Goal: Check status: Check status

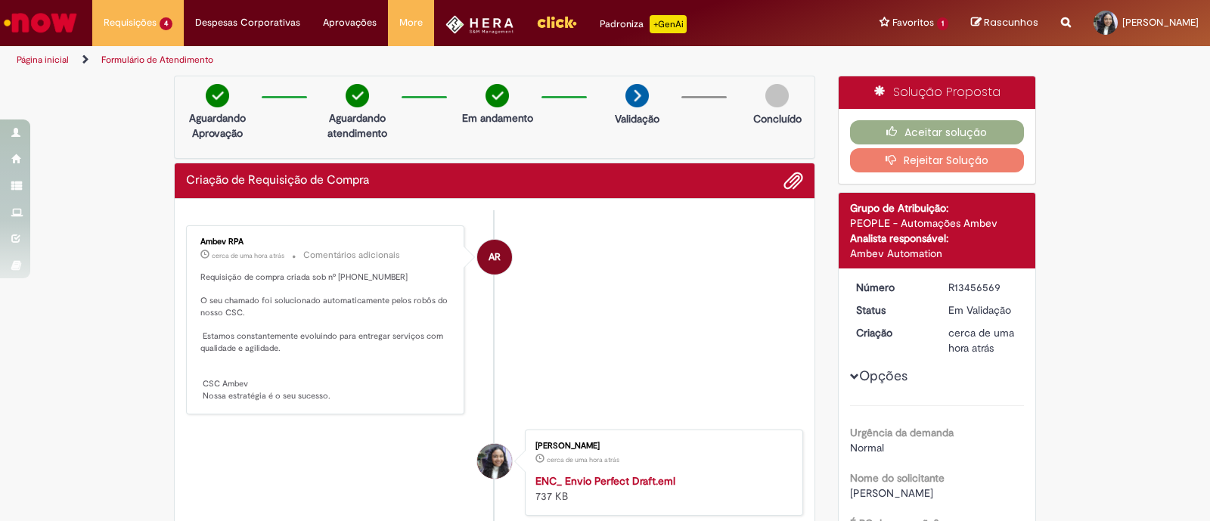
scroll to position [377, 0]
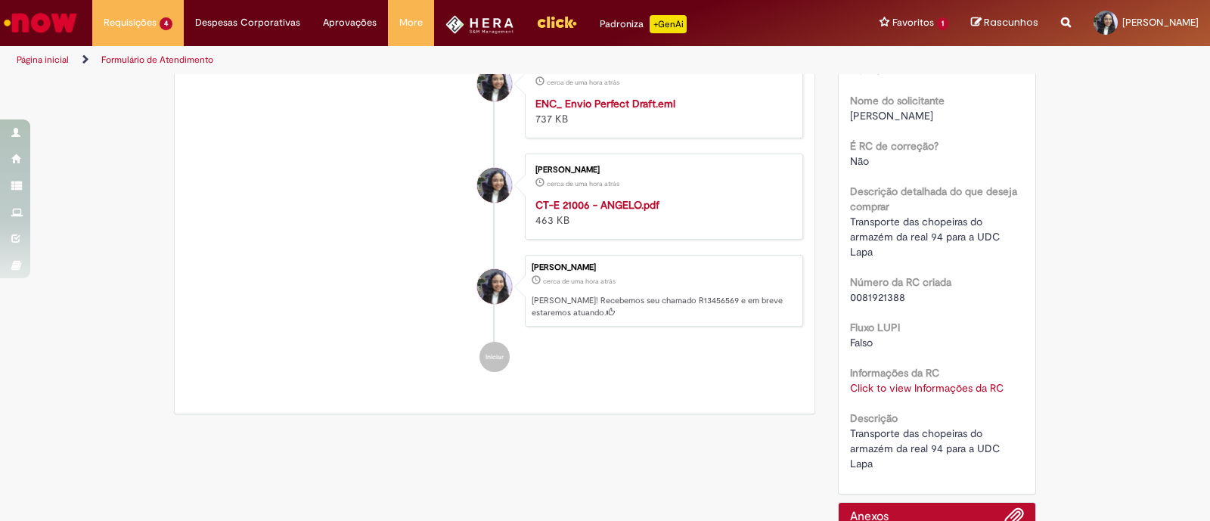
click at [56, 30] on img "Ir para a Homepage" at bounding box center [41, 23] width 78 height 30
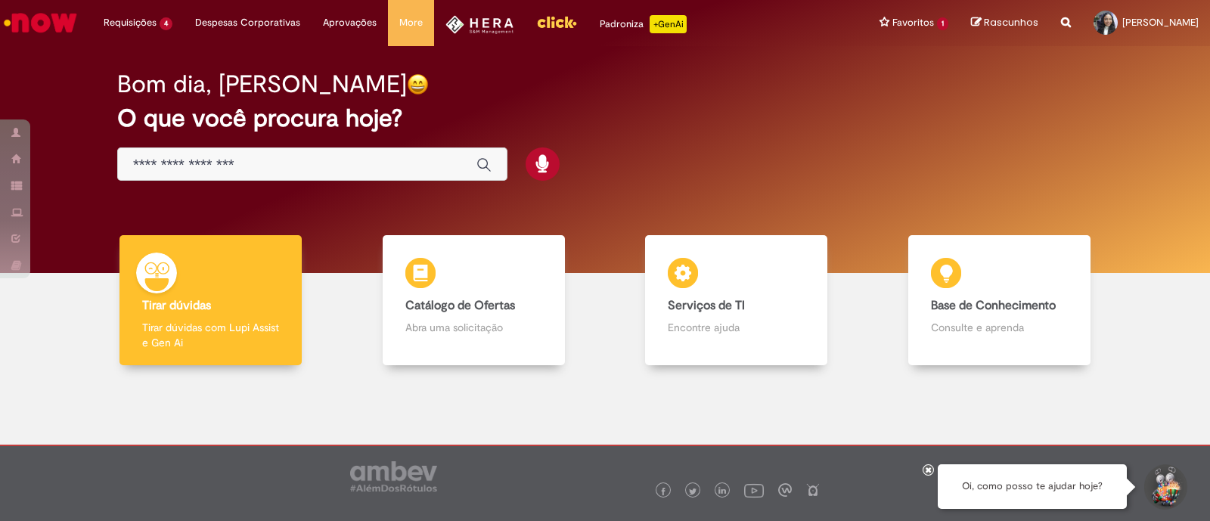
click at [356, 157] on input "Basta digitar aqui" at bounding box center [297, 165] width 328 height 17
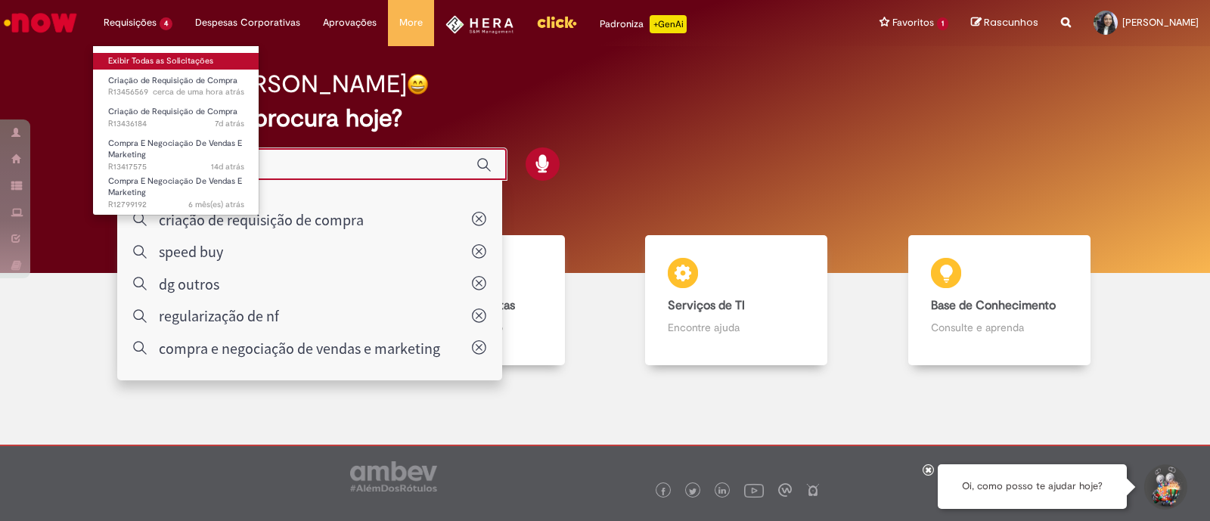
click at [135, 61] on link "Exibir Todas as Solicitações" at bounding box center [176, 61] width 166 height 17
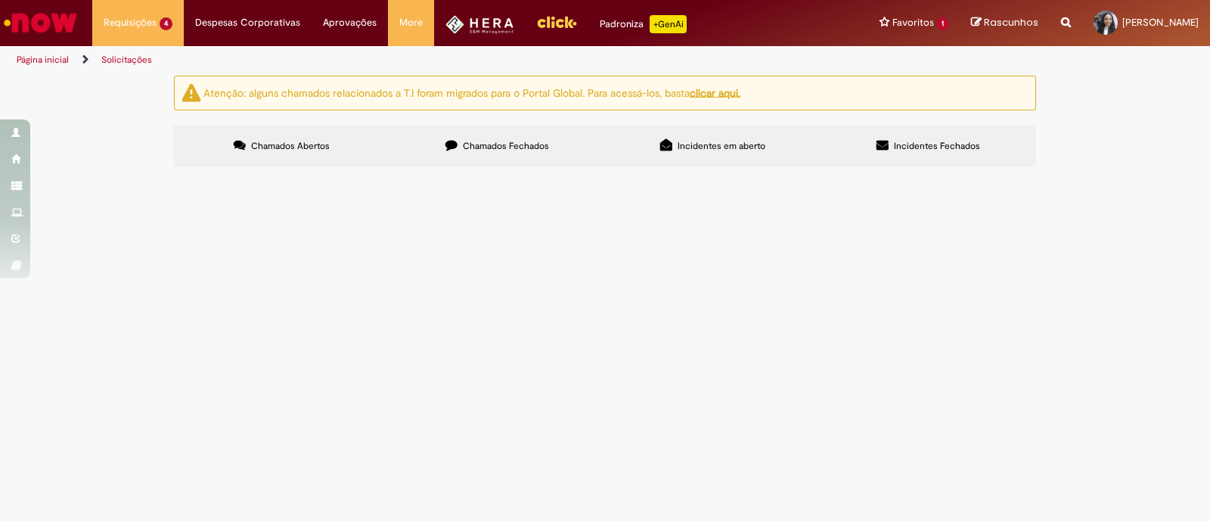
click at [450, 160] on label "Chamados Fechados" at bounding box center [497, 146] width 216 height 41
click at [0, 0] on input "Pesquisar" at bounding box center [0, 0] width 0 height 0
paste input "*********"
type input "*********"
click at [0, 0] on button "Pesquisar" at bounding box center [0, 0] width 0 height 0
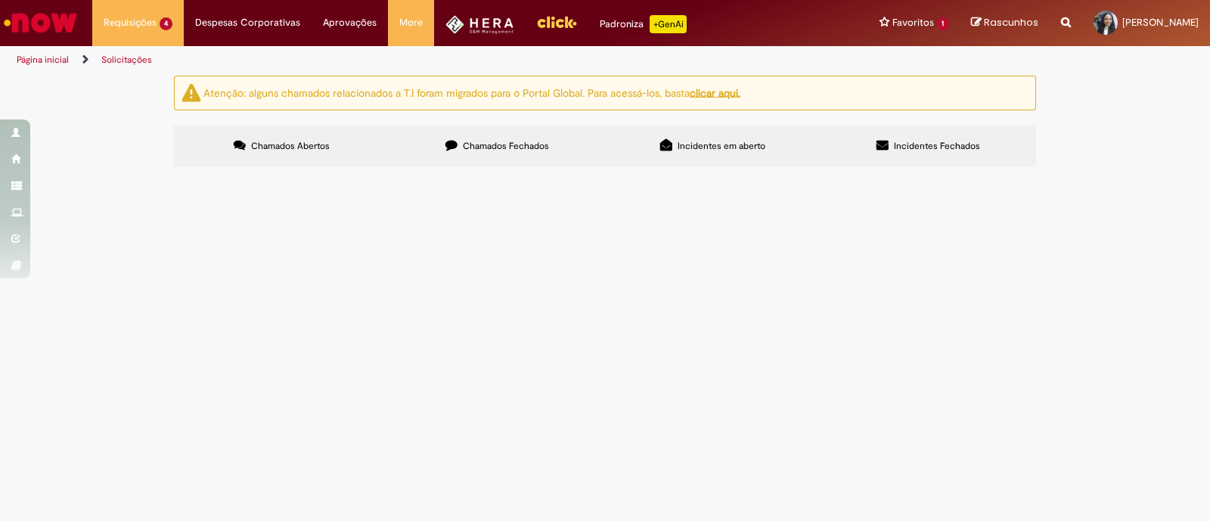
click at [0, 0] on span "ZUMPY - Serviço de Lastmile Zé express - 05 2025" at bounding box center [0, 0] width 0 height 0
click at [0, 0] on span "Criação de Requisição de Compra" at bounding box center [0, 0] width 0 height 0
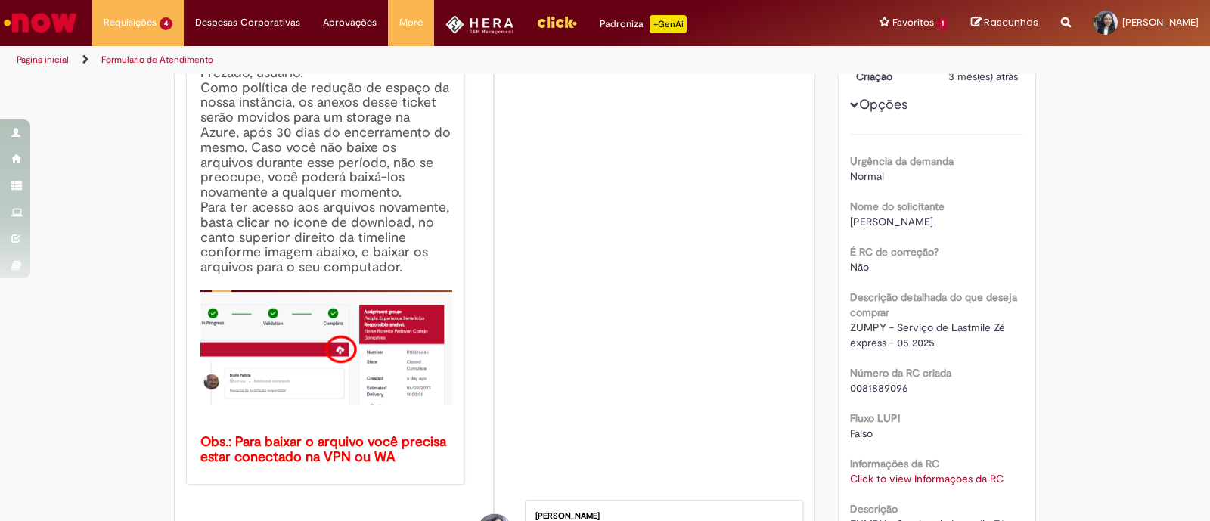
scroll to position [377, 0]
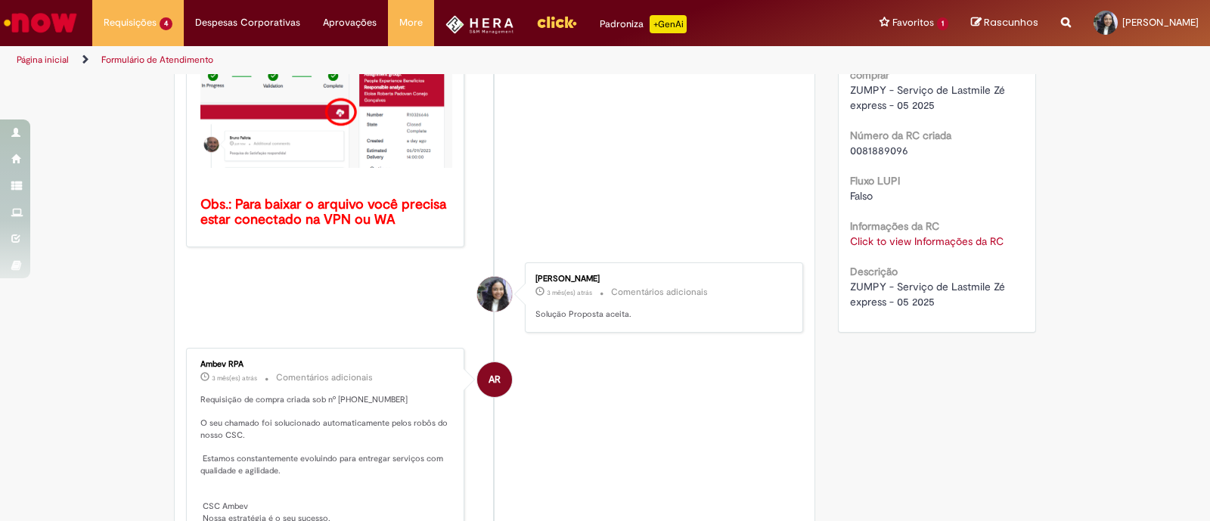
click at [904, 248] on link "Click to view Informações da RC" at bounding box center [927, 241] width 154 height 14
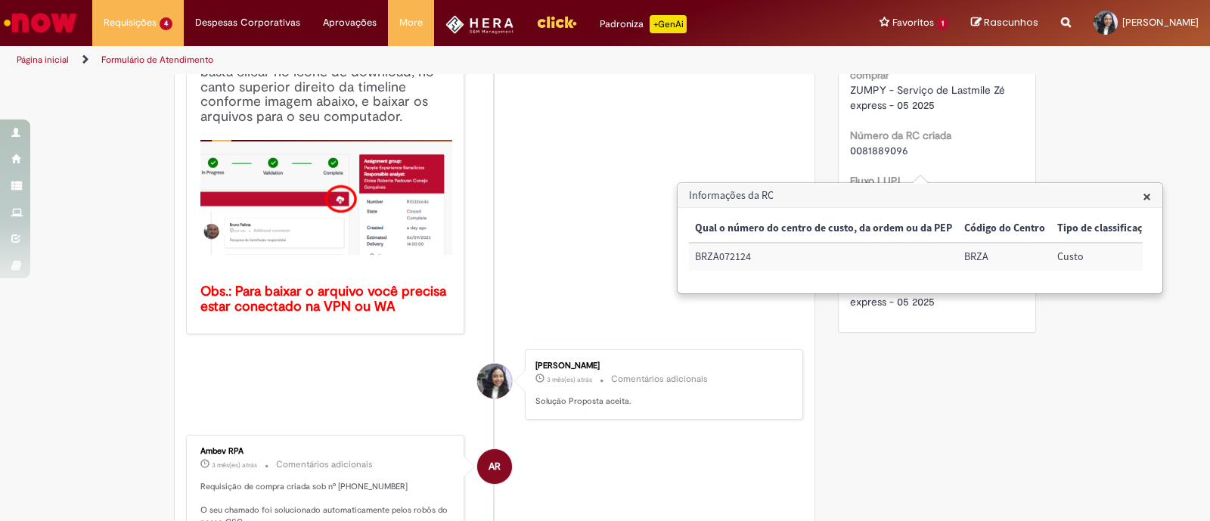
scroll to position [465, 0]
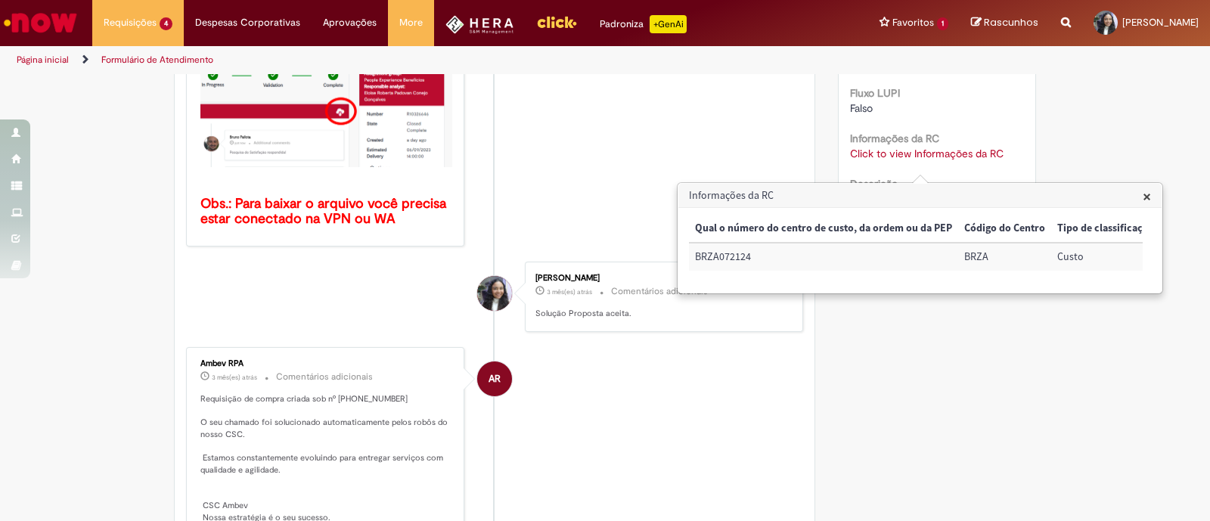
click at [859, 225] on th "Qual o número do centro de custo, da ordem ou da PEP" at bounding box center [823, 229] width 269 height 28
click at [1017, 247] on td "3003978" at bounding box center [1051, 257] width 95 height 28
click at [1017, 257] on td "3003978" at bounding box center [1051, 257] width 95 height 28
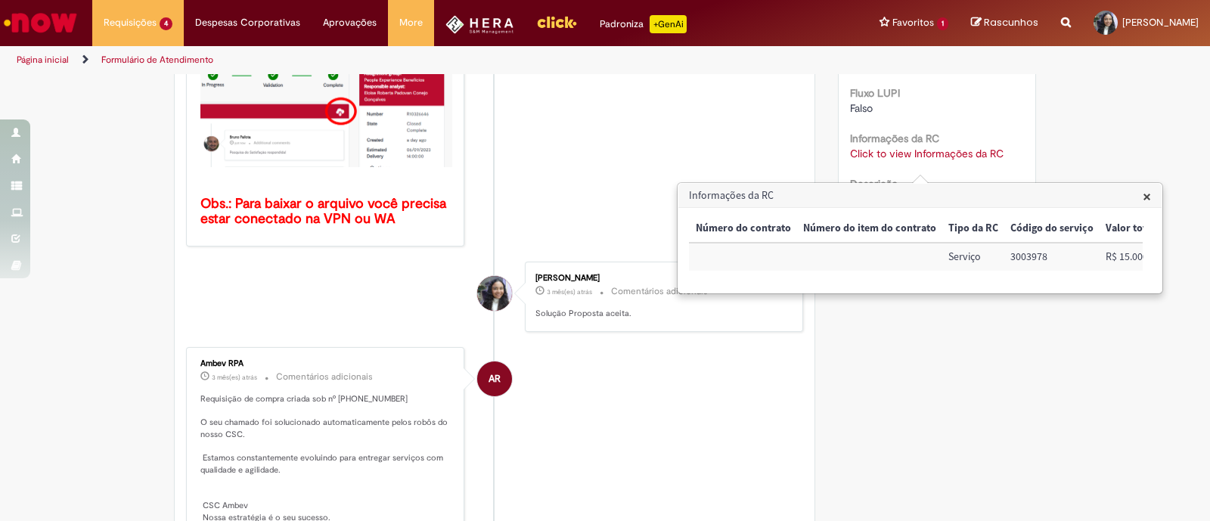
click at [582, 310] on p "Solução Proposta aceita." at bounding box center [661, 314] width 252 height 12
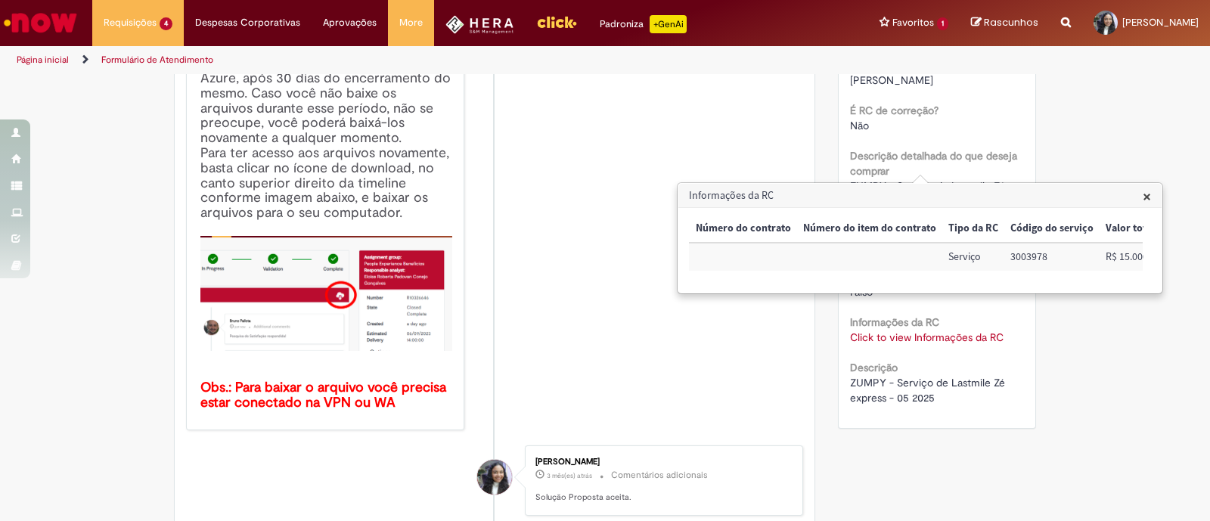
scroll to position [0, 0]
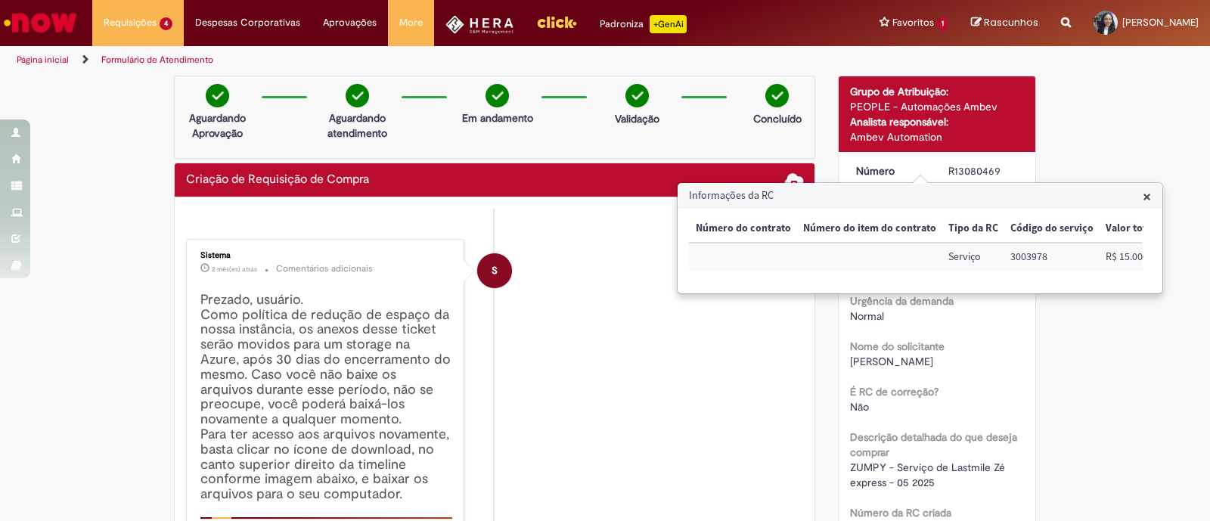
click at [582, 271] on li "S Sistema 2 mês(es) atrás 2 meses atrás Comentários adicionais Prezado, usuário…" at bounding box center [494, 475] width 617 height 473
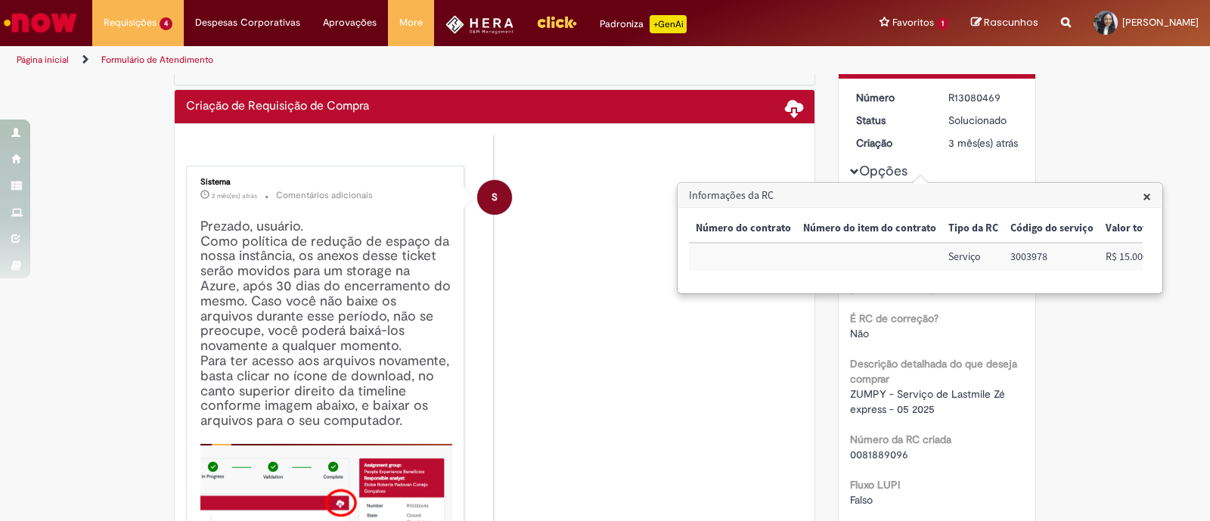
scroll to position [284, 0]
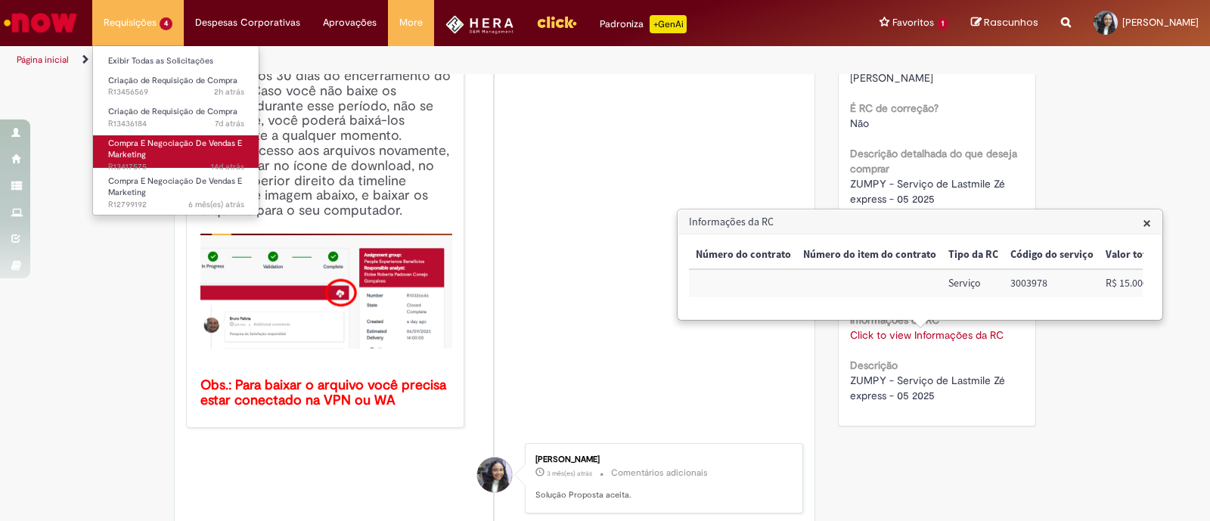
click at [171, 157] on link "Compra E Negociação De Vendas E Marketing 14d atrás 14 dias atrás R13417575" at bounding box center [176, 151] width 166 height 33
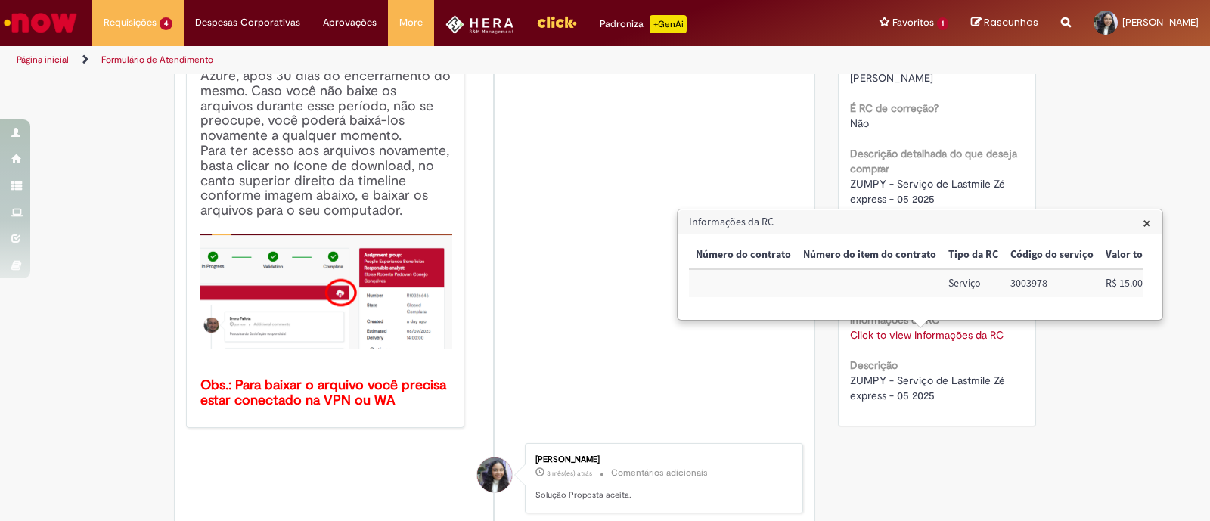
click at [1156, 224] on h3 "Informações da RC" at bounding box center [919, 222] width 483 height 24
click at [1149, 222] on span "×" at bounding box center [1147, 222] width 8 height 20
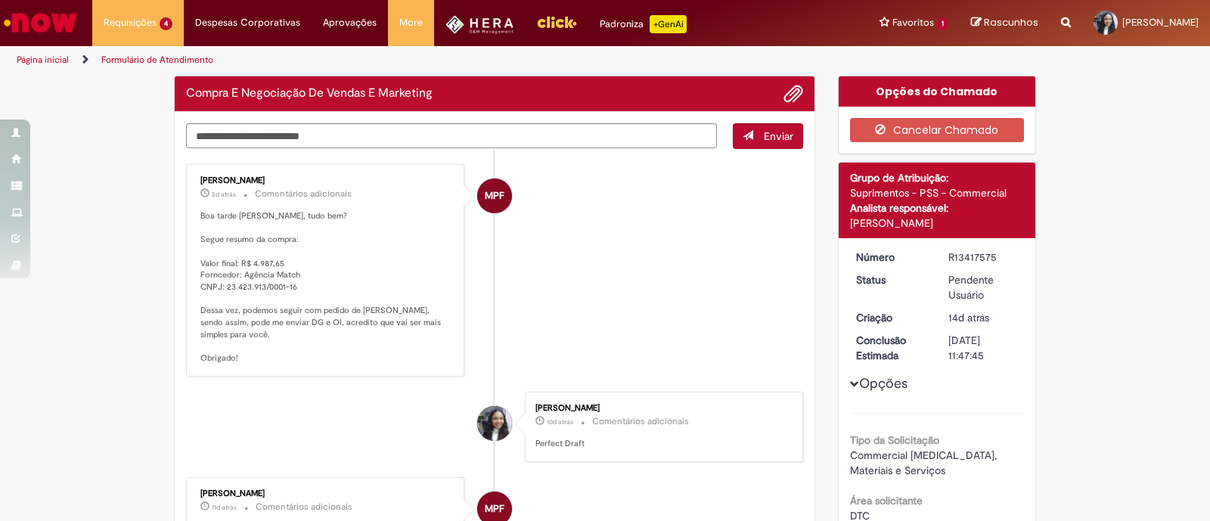
click at [250, 259] on p "Boa tarde Sarah, tudo bem? Segue resumo da compra: Valor final: R$ 4.987,65 For…" at bounding box center [326, 287] width 252 height 154
click at [250, 260] on p "Boa tarde Sarah, tudo bem? Segue resumo da compra: Valor final: R$ 4.987,65 For…" at bounding box center [326, 287] width 252 height 154
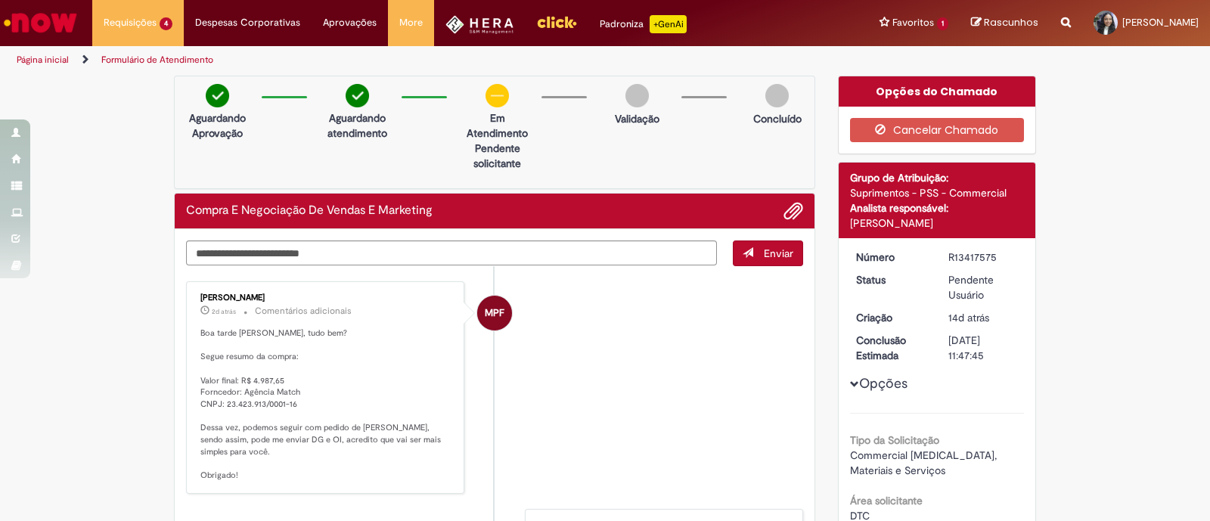
click at [265, 398] on p "Boa tarde Sarah, tudo bem? Segue resumo da compra: Valor final: R$ 4.987,65 For…" at bounding box center [326, 404] width 252 height 154
click at [262, 398] on p "Boa tarde Sarah, tudo bem? Segue resumo da compra: Valor final: R$ 4.987,65 For…" at bounding box center [326, 404] width 252 height 154
click at [222, 400] on p "Boa tarde Sarah, tudo bem? Segue resumo da compra: Valor final: R$ 4.987,65 For…" at bounding box center [326, 404] width 252 height 154
drag, startPoint x: 218, startPoint y: 399, endPoint x: 337, endPoint y: 401, distance: 118.7
click at [337, 401] on p "Boa tarde Sarah, tudo bem? Segue resumo da compra: Valor final: R$ 4.987,65 For…" at bounding box center [326, 404] width 252 height 154
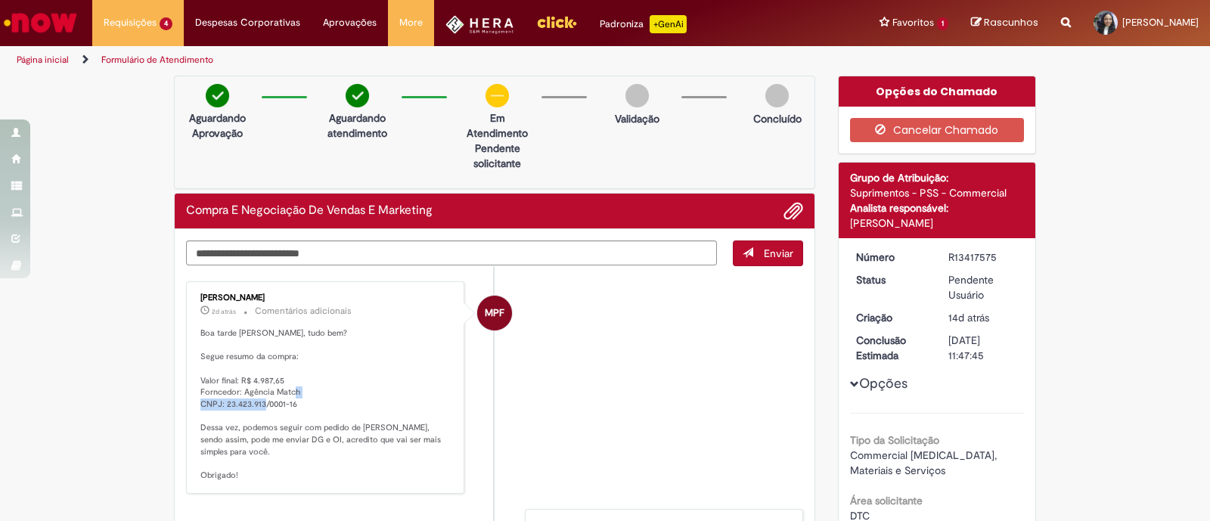
copy p "23.423.913/0001-16"
click at [236, 399] on p "Boa tarde Sarah, tudo bem? Segue resumo da compra: Valor final: R$ 4.987,65 For…" at bounding box center [326, 404] width 252 height 154
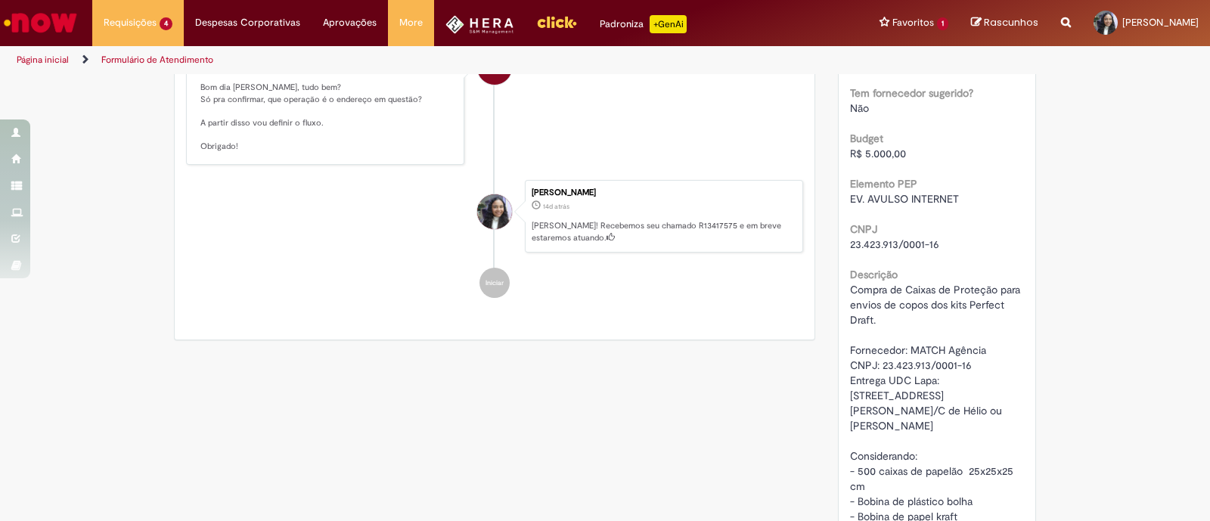
scroll to position [567, 0]
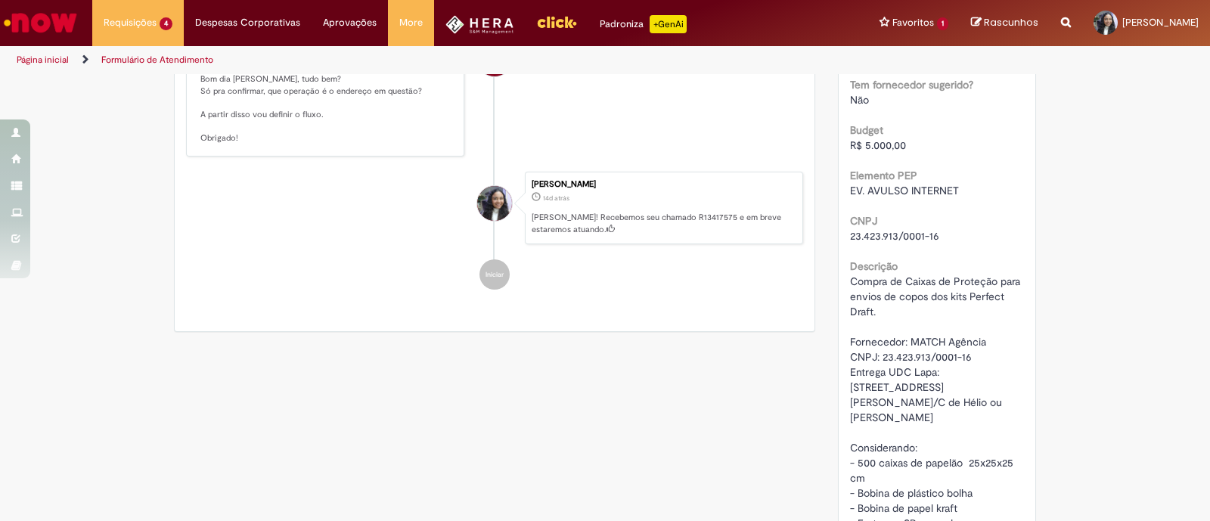
click at [987, 399] on div "Compra de Caixas de Proteção para envios de copos dos kits Perfect Draft. Forne…" at bounding box center [937, 425] width 175 height 302
click at [985, 380] on span "Compra de Caixas de Proteção para envios de copos dos kits Perfect Draft. Forne…" at bounding box center [936, 425] width 173 height 301
click at [963, 402] on div "Compra de Caixas de Proteção para envios de copos dos kits Perfect Draft. Forne…" at bounding box center [937, 425] width 175 height 302
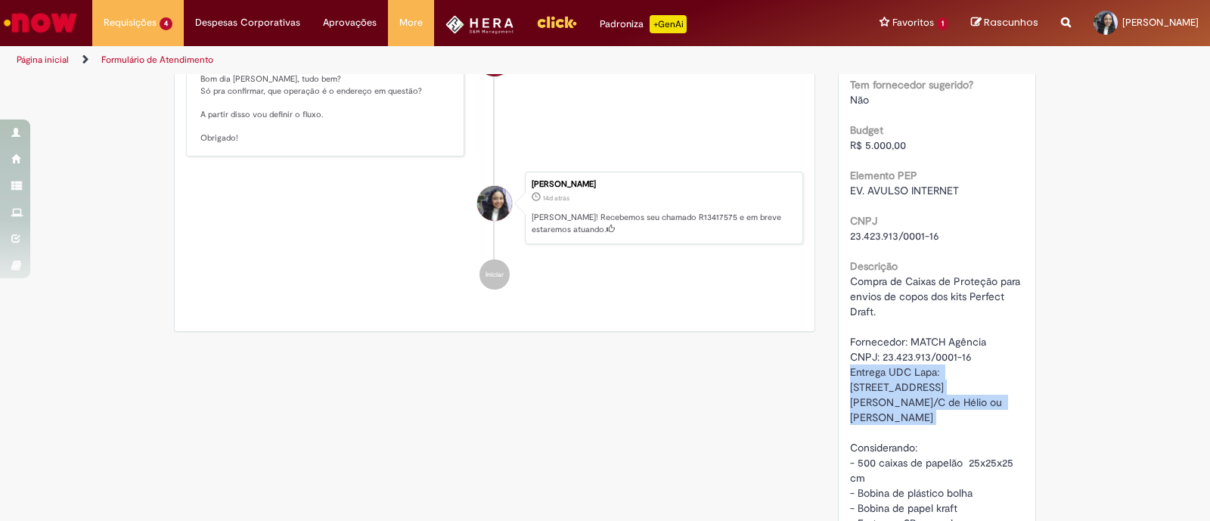
click at [957, 380] on span "Compra de Caixas de Proteção para envios de copos dos kits Perfect Draft. Forne…" at bounding box center [936, 425] width 173 height 301
click at [1027, 425] on div "Número R13417575 Status Pendente Usuário Criação 14d atrás 14 dias atrás Conclu…" at bounding box center [937, 135] width 197 height 928
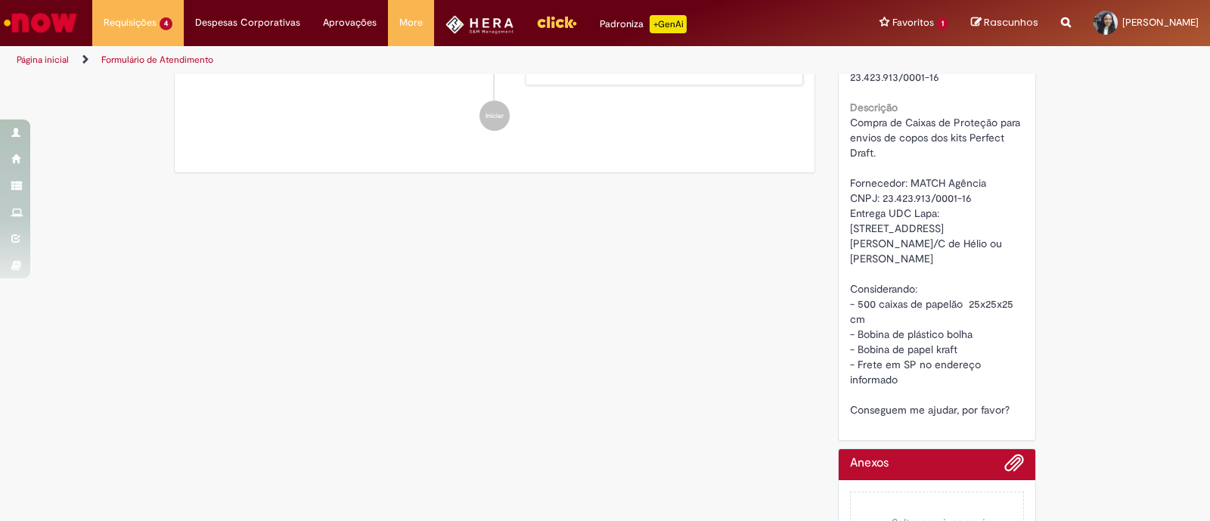
scroll to position [755, 0]
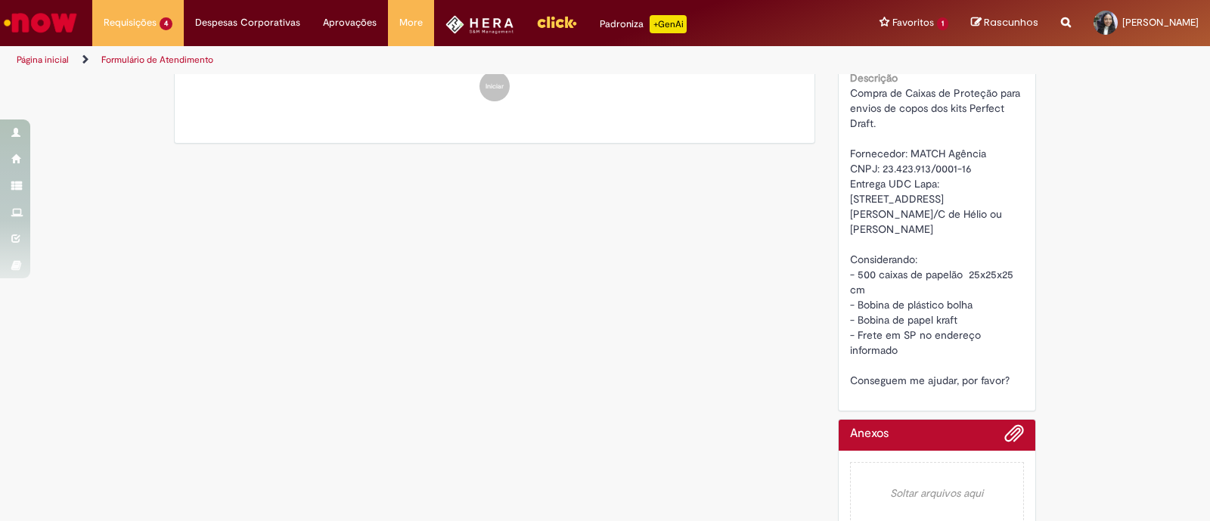
click at [882, 287] on div "Compra de Caixas de Proteção para envios de copos dos kits Perfect Draft. Forne…" at bounding box center [937, 236] width 175 height 302
click at [879, 271] on span "Compra de Caixas de Proteção para envios de copos dos kits Perfect Draft. Forne…" at bounding box center [936, 236] width 173 height 301
click at [877, 287] on div "Compra de Caixas de Proteção para envios de copos dos kits Perfect Draft. Forne…" at bounding box center [937, 236] width 175 height 302
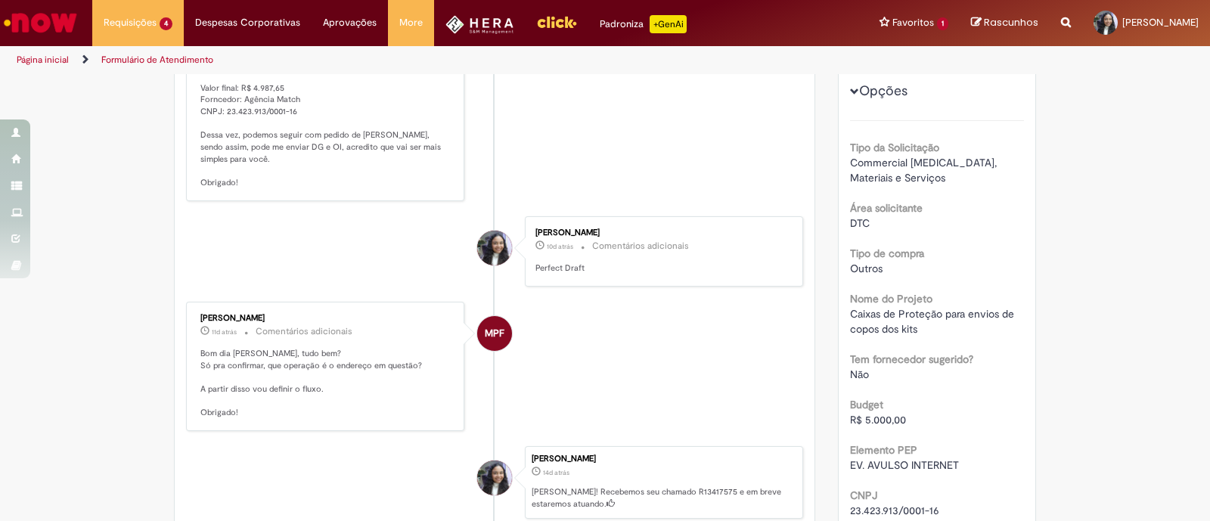
scroll to position [661, 0]
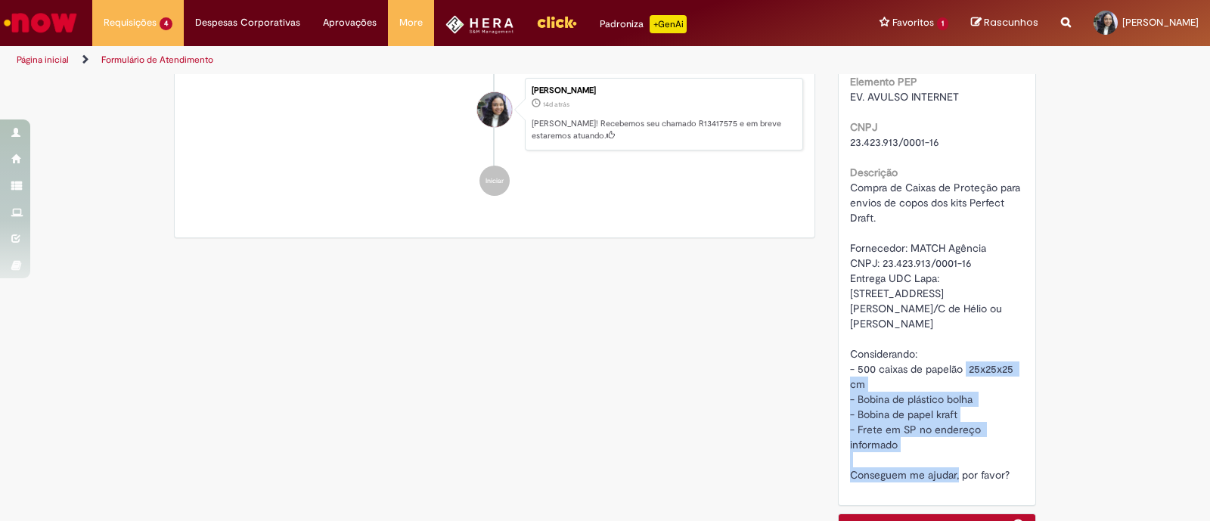
drag, startPoint x: 889, startPoint y: 439, endPoint x: 830, endPoint y: 368, distance: 91.8
click at [838, 368] on div "Detalhes do tíquete Grupo de Atribuição: Suprimentos - PSS - Commercial Analist…" at bounding box center [937, 3] width 199 height 1005
copy span "- 500 caixas de papelão 25x25x25 cm - Bobina de plástico bolha - Bobina de pape…"
click at [986, 411] on div "Compra de Caixas de Proteção para envios de copos dos kits Perfect Draft. Forne…" at bounding box center [937, 331] width 175 height 302
drag, startPoint x: 986, startPoint y: 411, endPoint x: 840, endPoint y: 361, distance: 154.5
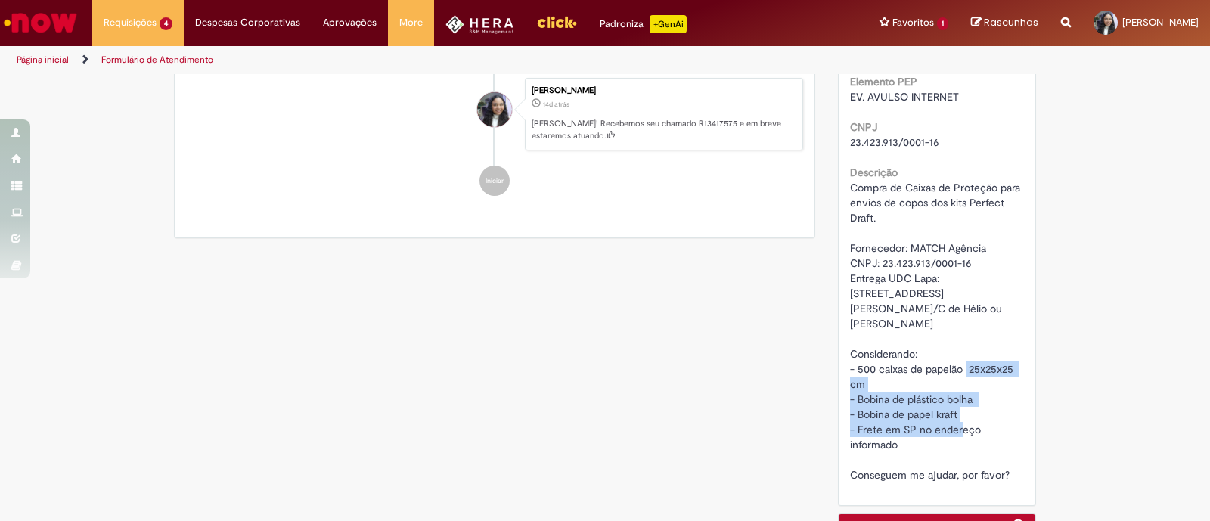
click at [840, 361] on div "Número R13417575 Status Pendente Usuário Criação 14d atrás 14 dias atrás Conclu…" at bounding box center [937, 41] width 197 height 928
click at [1005, 399] on div "Compra de Caixas de Proteção para envios de copos dos kits Perfect Draft. Forne…" at bounding box center [937, 331] width 175 height 302
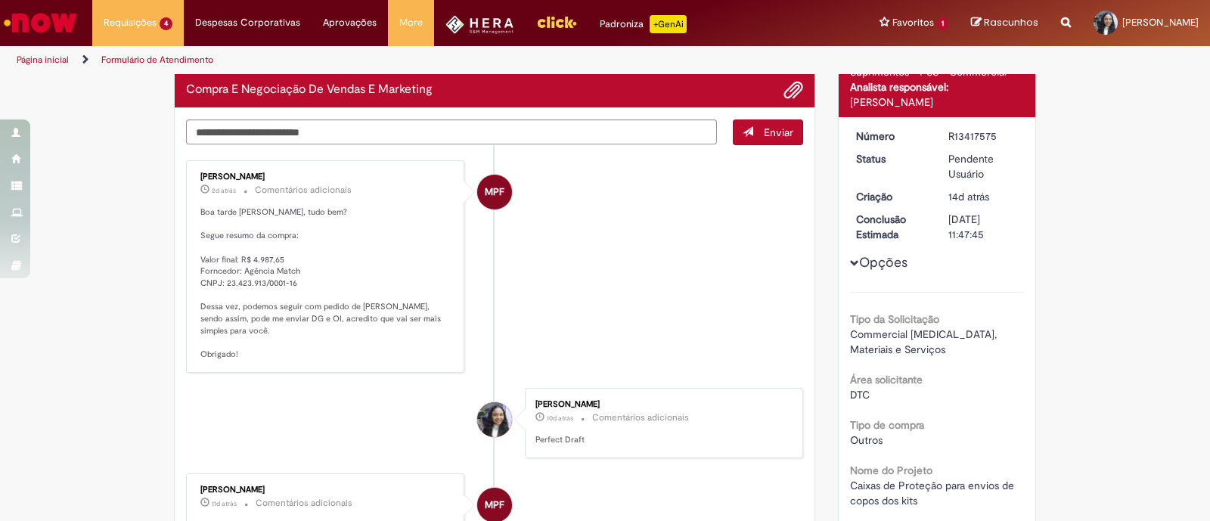
scroll to position [94, 0]
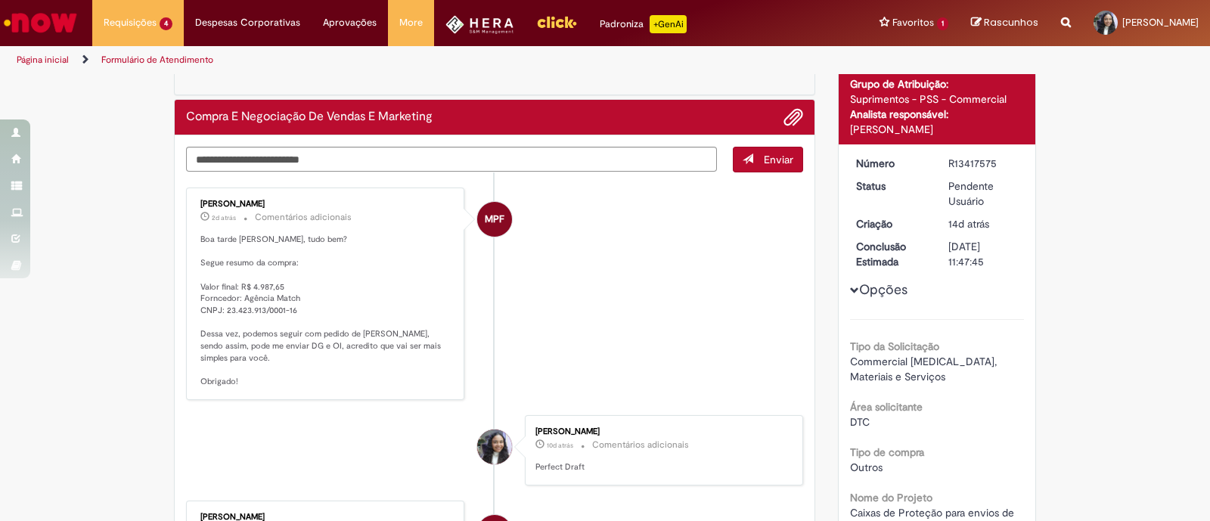
click at [258, 290] on p "Boa tarde Sarah, tudo bem? Segue resumo da compra: Valor final: R$ 4.987,65 For…" at bounding box center [326, 311] width 252 height 154
click at [259, 284] on p "Boa tarde Sarah, tudo bem? Segue resumo da compra: Valor final: R$ 4.987,65 For…" at bounding box center [326, 311] width 252 height 154
click at [261, 287] on p "Boa tarde Sarah, tudo bem? Segue resumo da compra: Valor final: R$ 4.987,65 For…" at bounding box center [326, 311] width 252 height 154
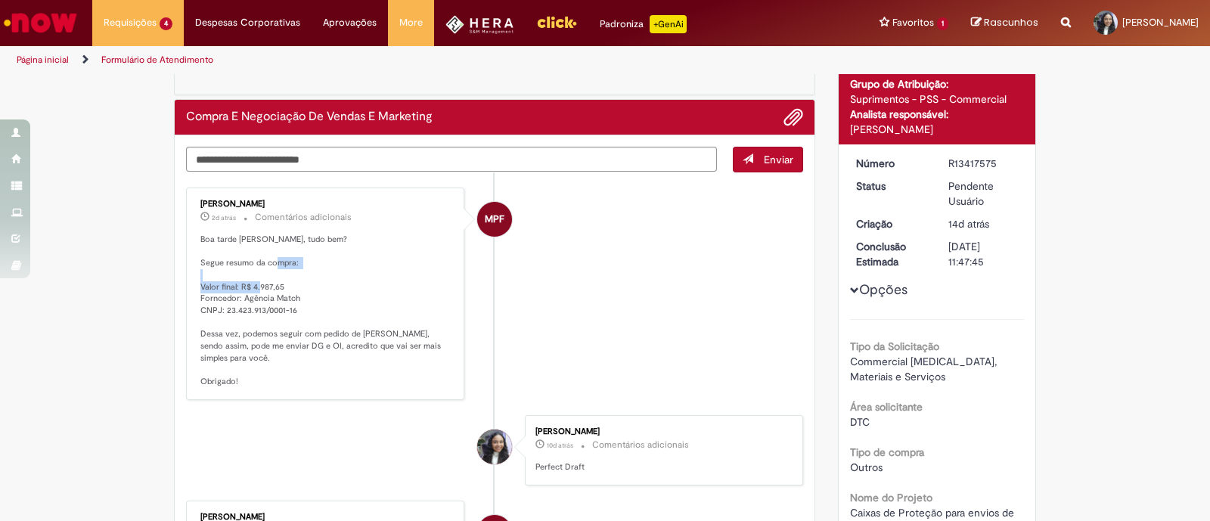
click at [261, 287] on p "Boa tarde Sarah, tudo bem? Segue resumo da compra: Valor final: R$ 4.987,65 For…" at bounding box center [326, 311] width 252 height 154
click at [924, 408] on div "Área solicitante DTC" at bounding box center [937, 413] width 175 height 34
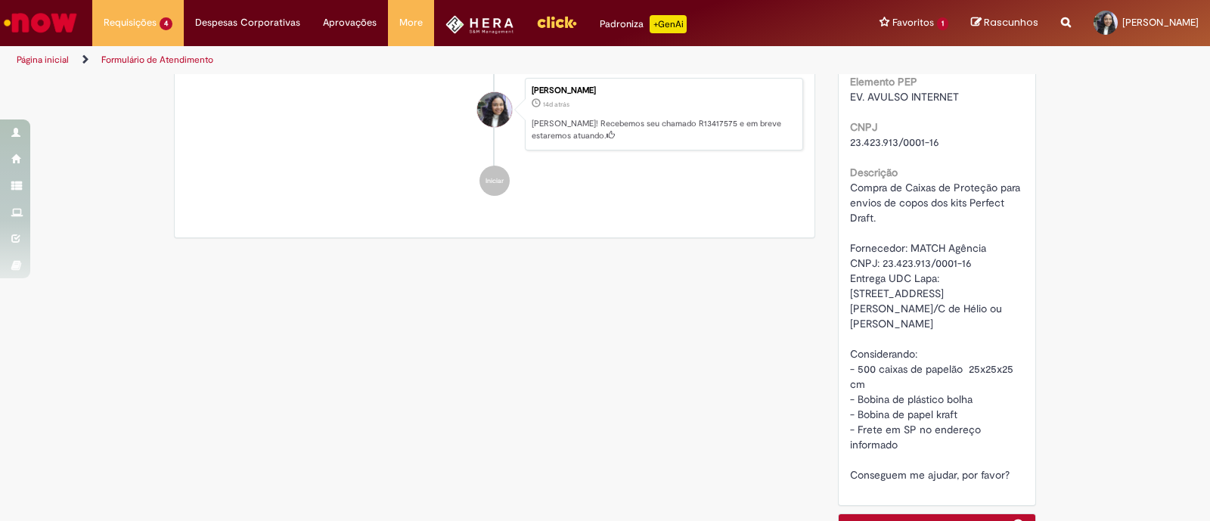
scroll to position [775, 0]
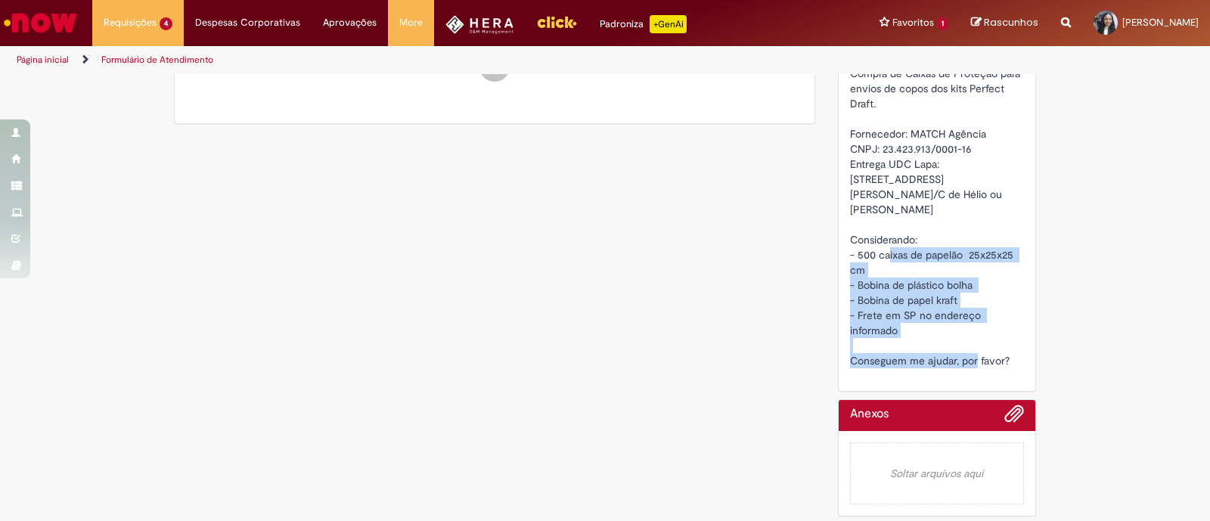
drag, startPoint x: 901, startPoint y: 336, endPoint x: 828, endPoint y: 240, distance: 120.4
copy span "Considerando: - 500 caixas de papelão 25x25x25 cm - Bobina de plástico bolha - …"
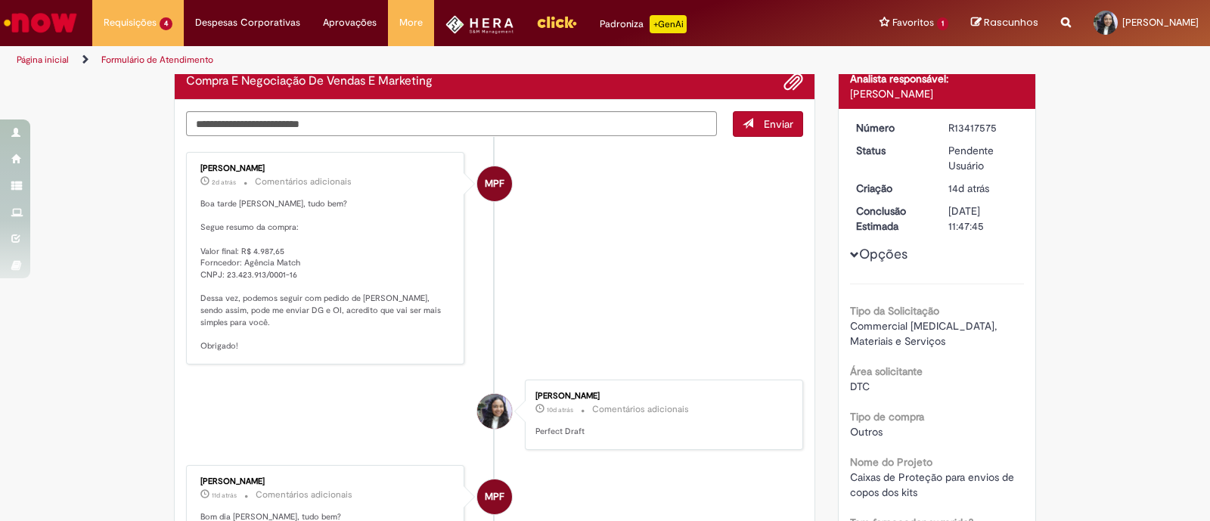
scroll to position [188, 0]
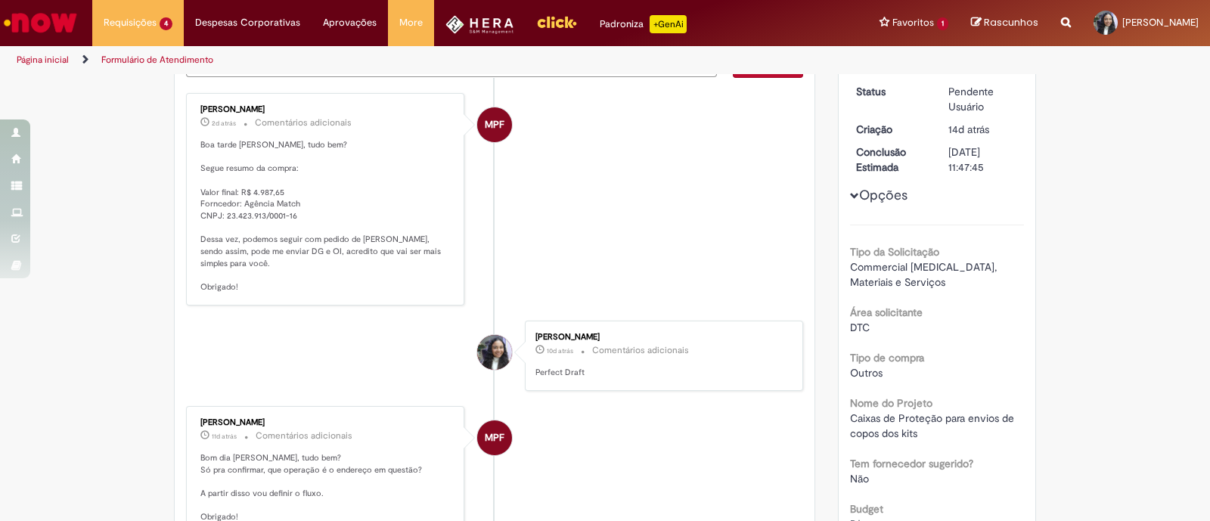
click at [284, 247] on p "Boa tarde Sarah, tudo bem? Segue resumo da compra: Valor final: R$ 4.987,65 For…" at bounding box center [326, 216] width 252 height 154
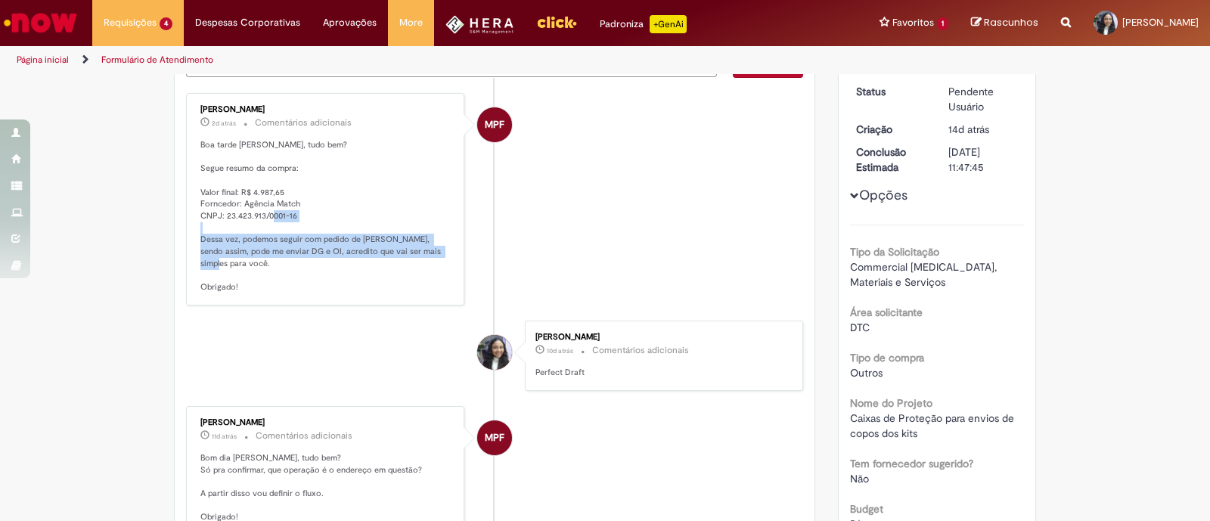
click at [284, 247] on p "Boa tarde Sarah, tudo bem? Segue resumo da compra: Valor final: R$ 4.987,65 For…" at bounding box center [326, 216] width 252 height 154
click at [275, 270] on p "Boa tarde Sarah, tudo bem? Segue resumo da compra: Valor final: R$ 4.987,65 For…" at bounding box center [326, 216] width 252 height 154
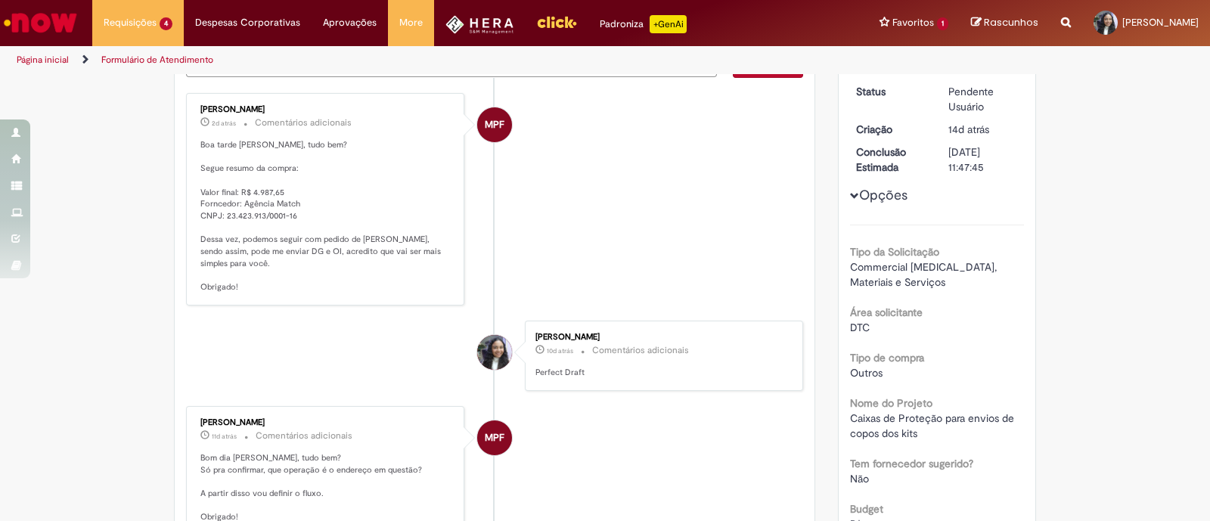
click at [332, 238] on p "Boa tarde Sarah, tudo bem? Segue resumo da compra: Valor final: R$ 4.987,65 For…" at bounding box center [326, 216] width 252 height 154
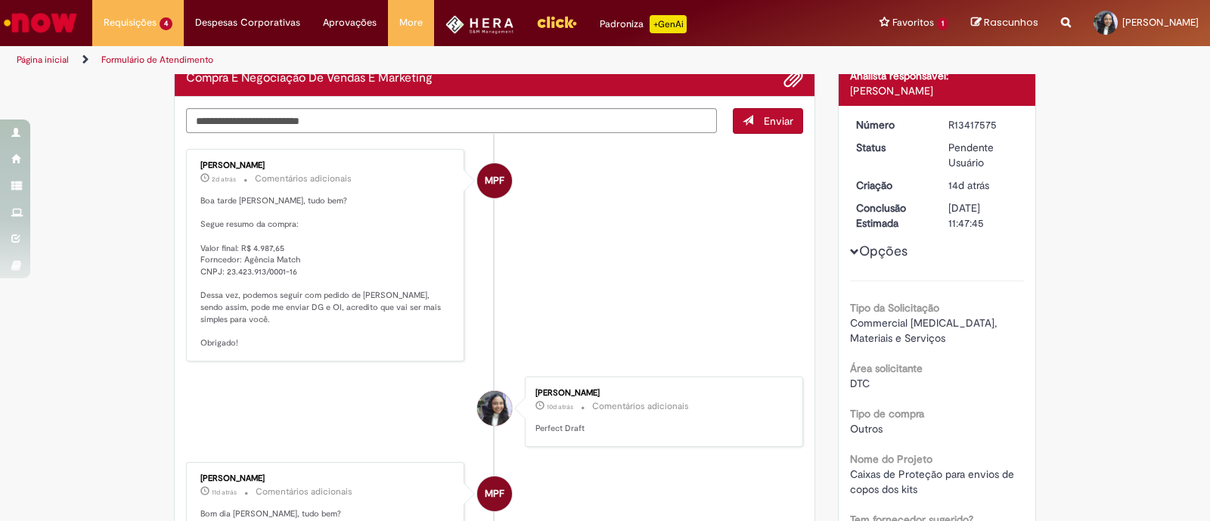
scroll to position [94, 0]
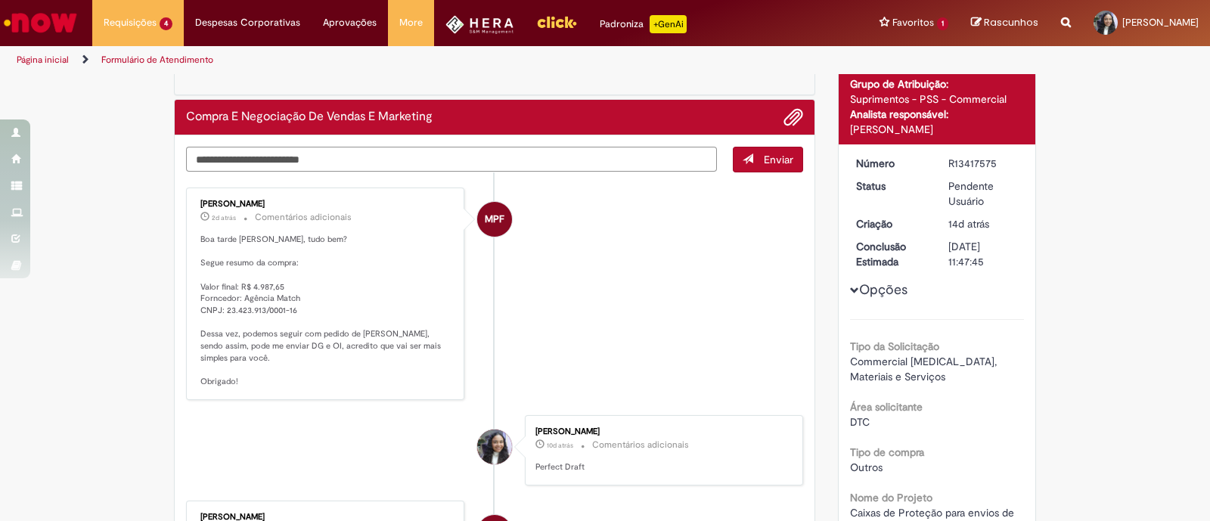
click at [356, 151] on textarea "Digite sua mensagem aqui..." at bounding box center [451, 160] width 531 height 26
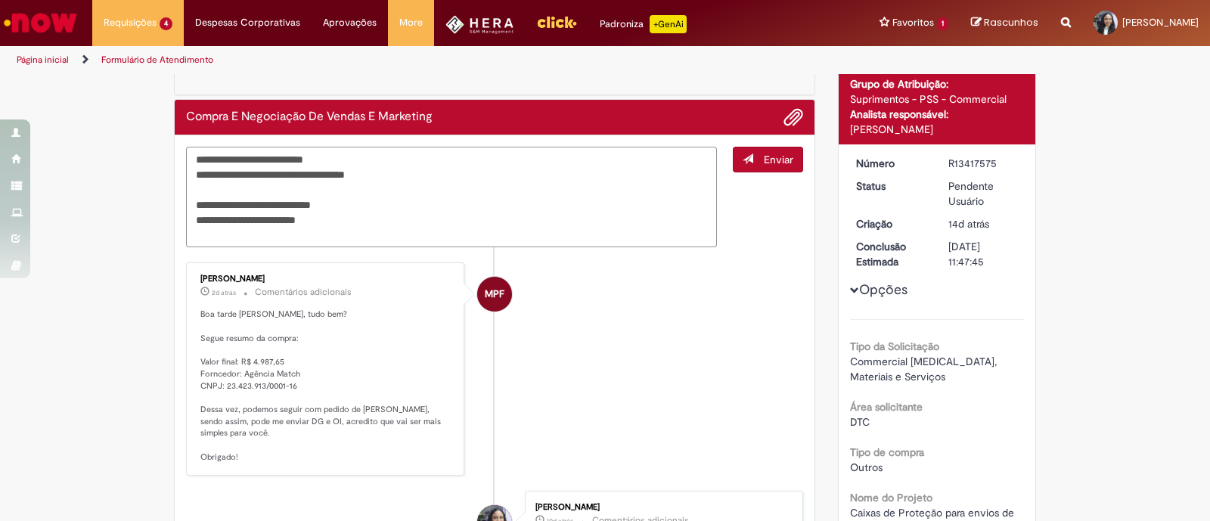
click at [366, 198] on textarea "**********" at bounding box center [451, 197] width 531 height 101
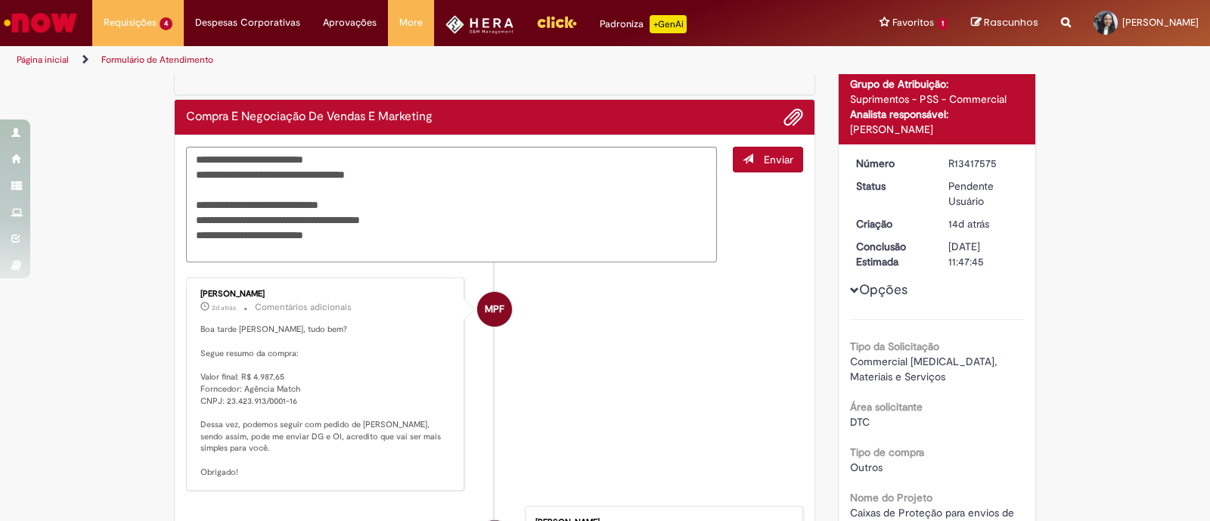
drag, startPoint x: 968, startPoint y: 161, endPoint x: 979, endPoint y: 160, distance: 11.4
click at [979, 160] on div "R13417575" at bounding box center [983, 163] width 70 height 15
click at [469, 219] on textarea "**********" at bounding box center [451, 205] width 531 height 116
click at [445, 244] on textarea "**********" at bounding box center [451, 205] width 531 height 116
click at [187, 200] on textarea "**********" at bounding box center [451, 205] width 531 height 116
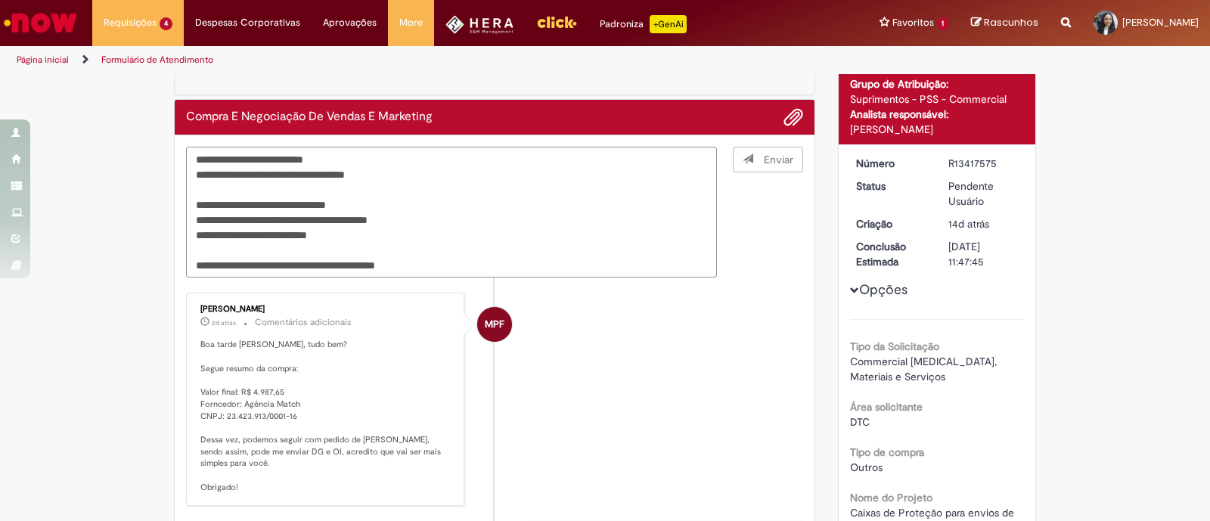
type textarea "**********"
